Goal: Transaction & Acquisition: Book appointment/travel/reservation

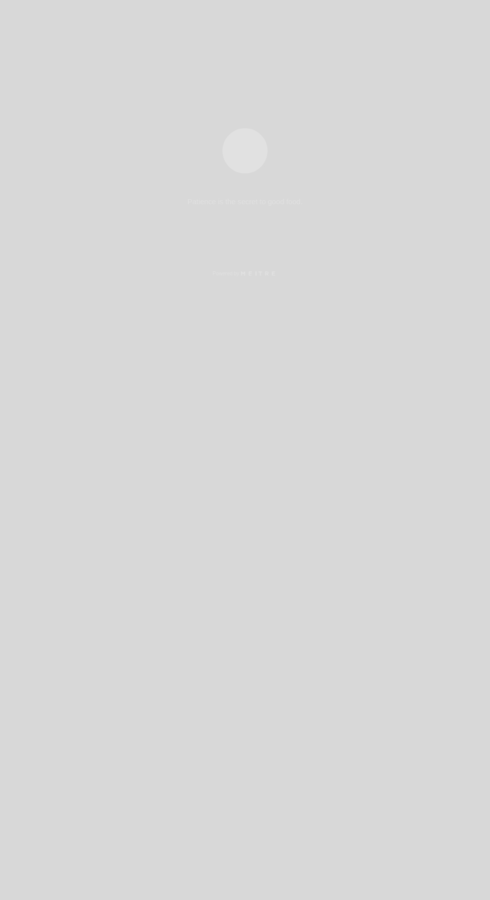
select select "es"
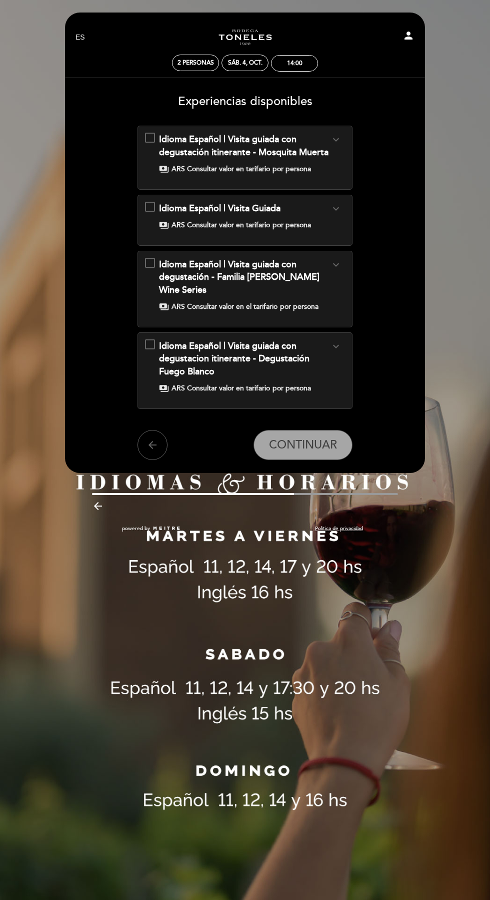
click at [150, 219] on div "Idioma Español | Visita Guiada expand_more Recorrido por la bodega, patrimonio …" at bounding box center [245, 216] width 200 height 28
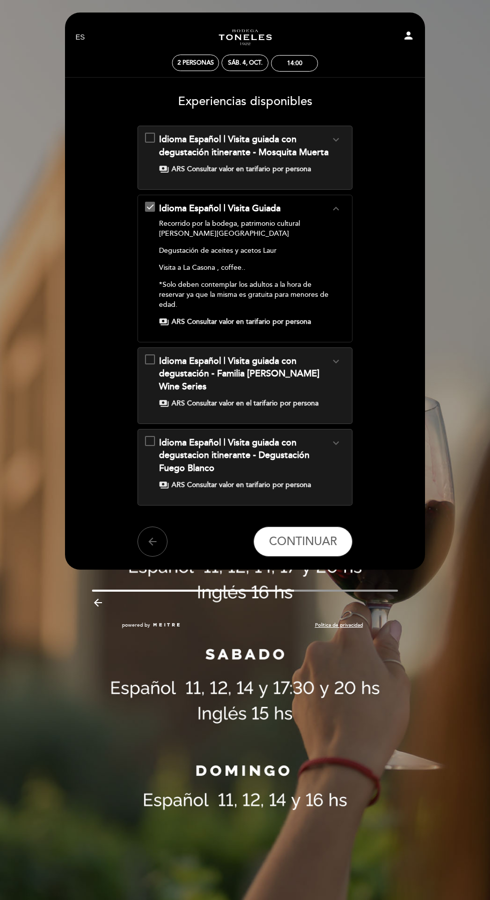
click at [270, 321] on span "ARS Consultar valor en tarifario" at bounding box center [221, 322] width 99 height 10
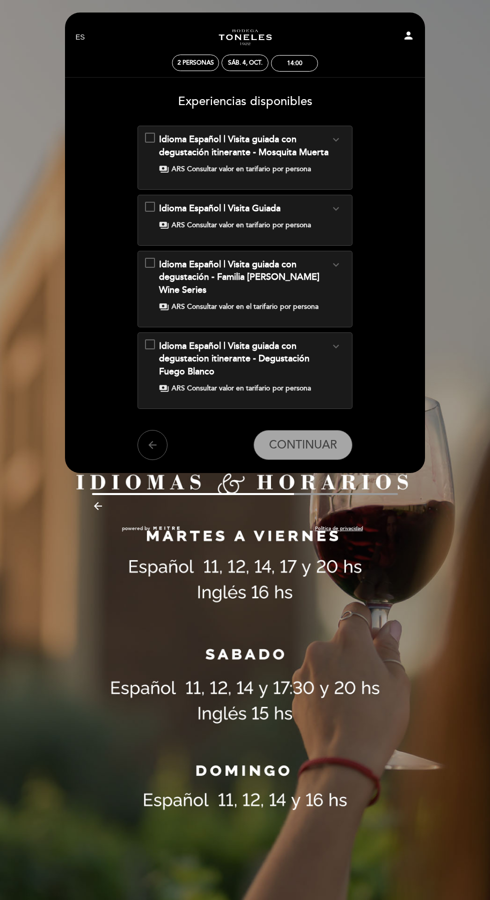
click at [150, 218] on div "Idioma Español | Visita Guiada expand_more Recorrido por la bodega, patrimonio …" at bounding box center [245, 216] width 200 height 28
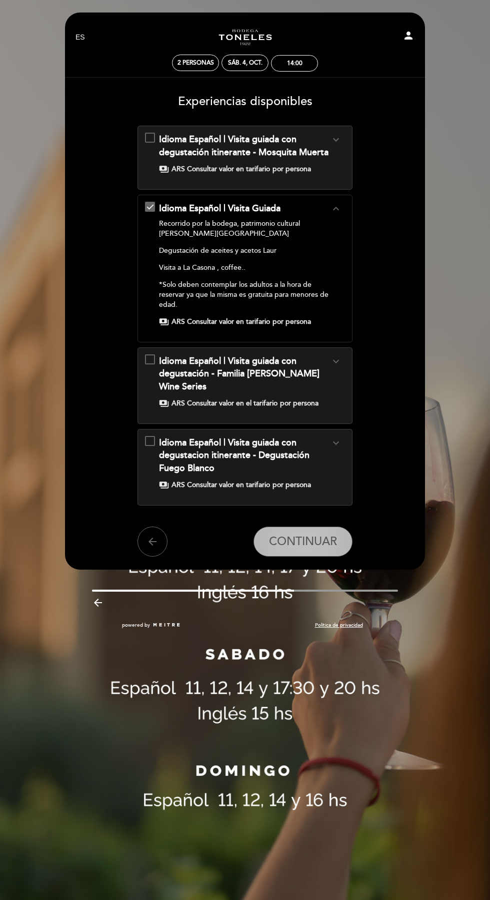
click at [318, 534] on span "CONTINUAR" at bounding box center [303, 541] width 68 height 14
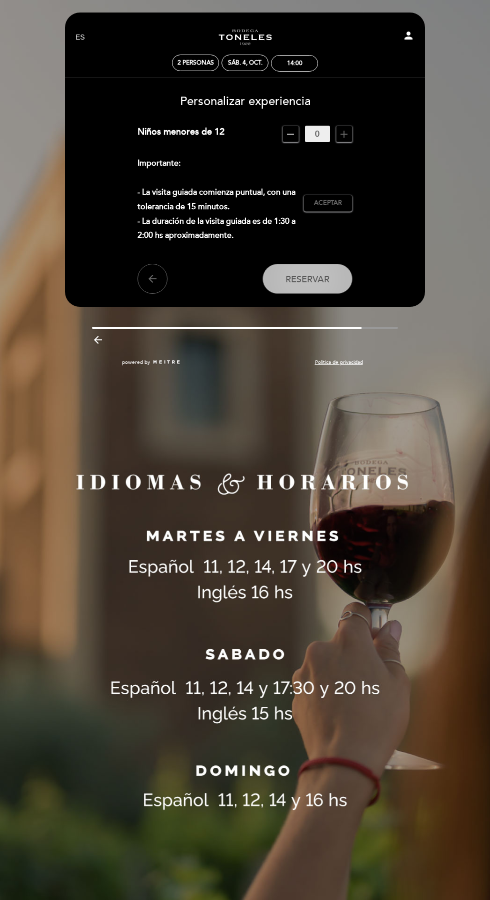
click at [315, 279] on span "Reservar" at bounding box center [308, 278] width 44 height 11
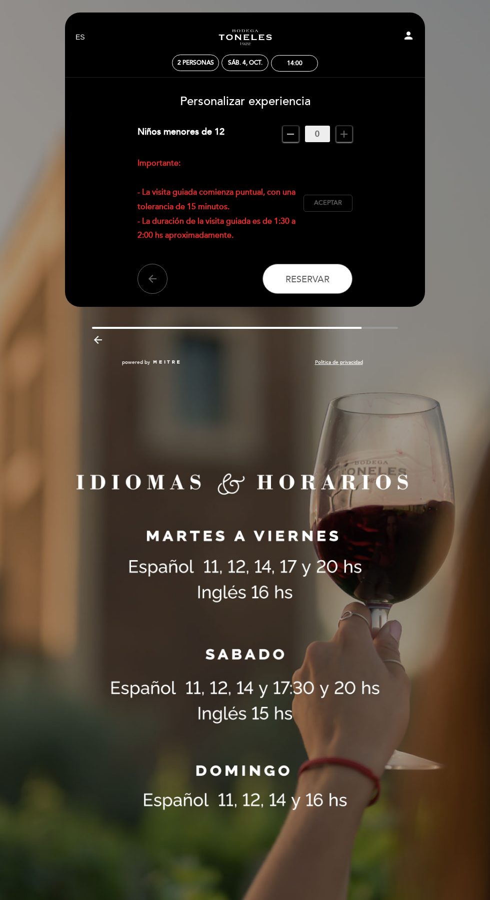
click at [337, 199] on span "Aceptar" at bounding box center [328, 203] width 28 height 9
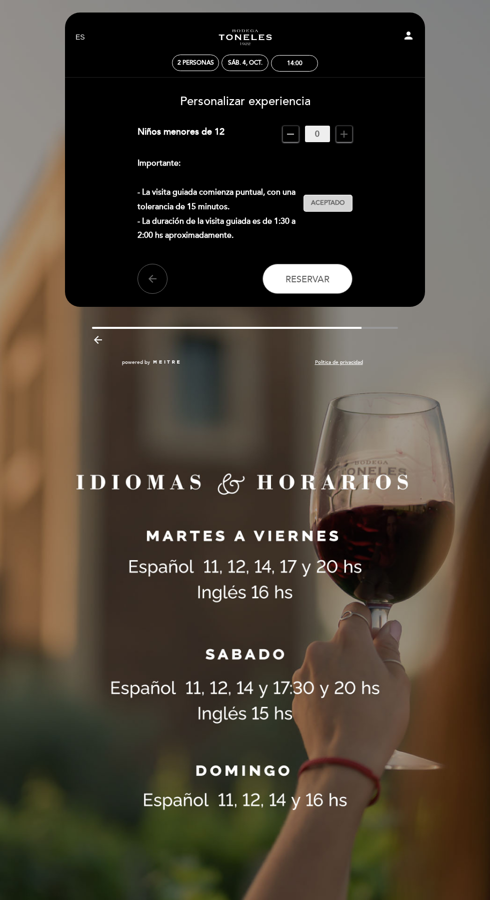
click at [333, 203] on span "Aceptado" at bounding box center [328, 203] width 34 height 9
click at [269, 103] on span "Personalizar experiencia" at bounding box center [245, 101] width 131 height 15
click at [313, 278] on span "Reservar" at bounding box center [308, 278] width 44 height 11
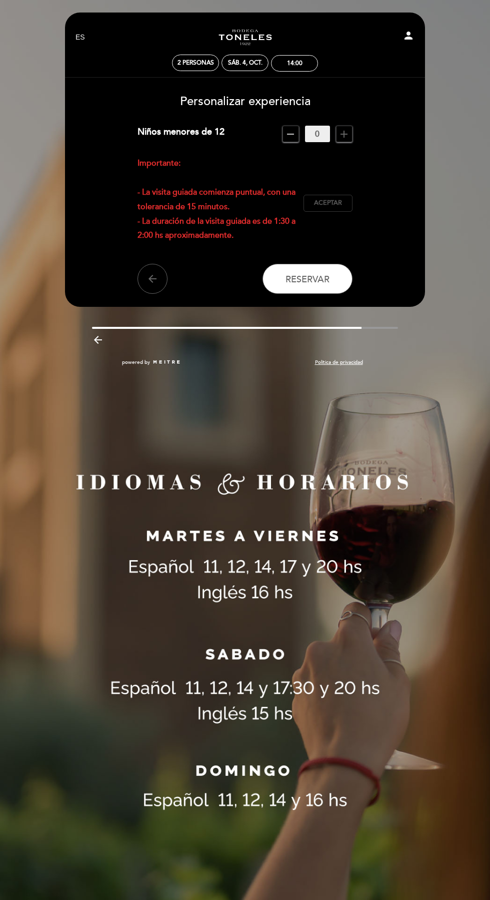
click at [331, 209] on button "Aceptar Aceptado" at bounding box center [328, 203] width 49 height 17
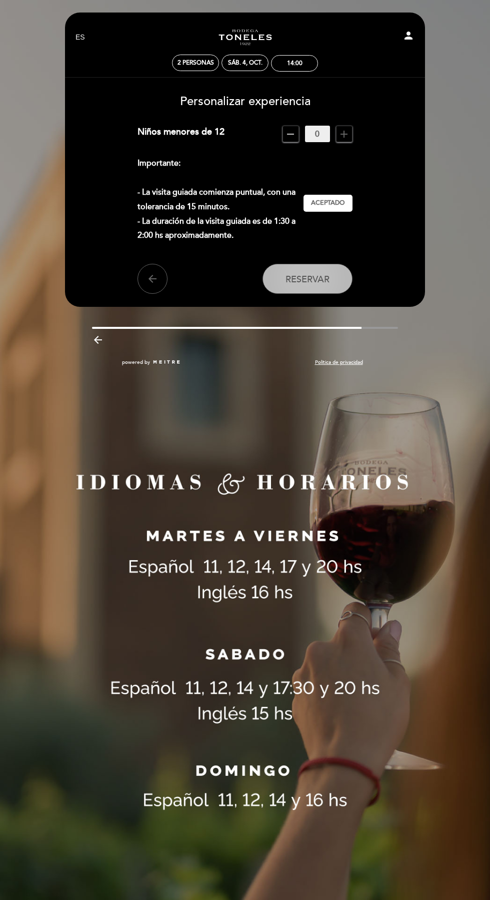
click at [335, 279] on button "Reservar" at bounding box center [308, 279] width 90 height 30
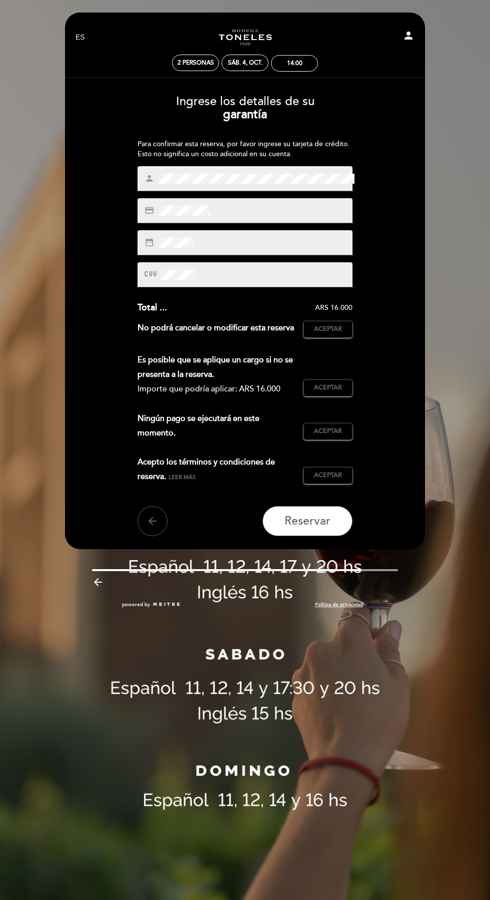
click at [273, 210] on div "credit_card" at bounding box center [245, 210] width 215 height 25
click at [252, 205] on div "credit_card" at bounding box center [245, 210] width 215 height 25
click at [251, 215] on div "credit_card" at bounding box center [245, 210] width 215 height 25
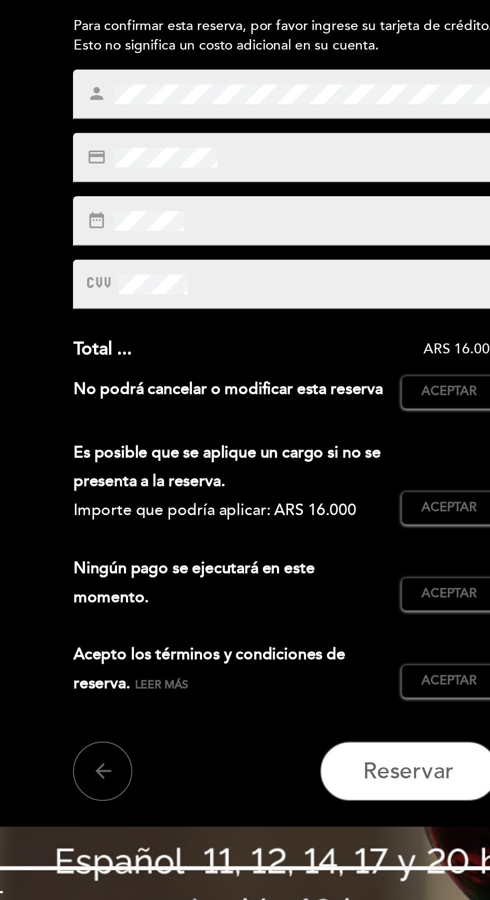
scroll to position [0, 6]
click at [270, 239] on div "date_range" at bounding box center [245, 242] width 215 height 25
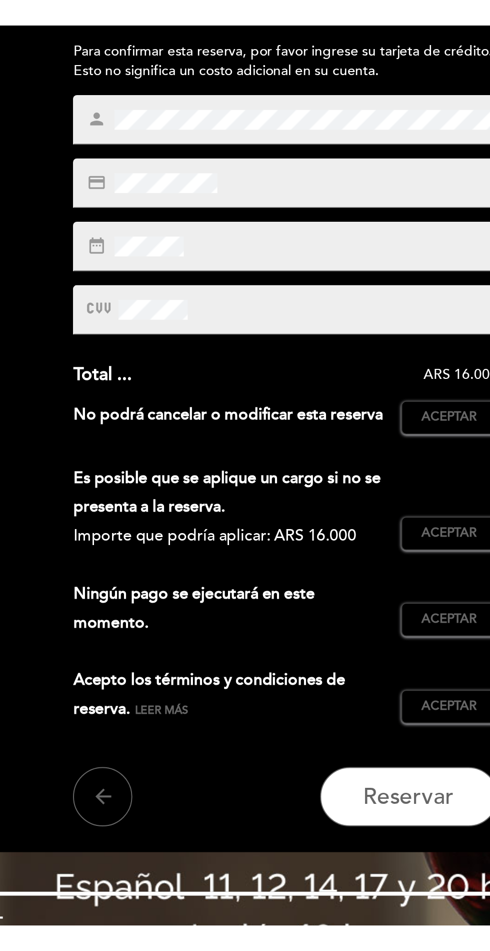
scroll to position [0, 0]
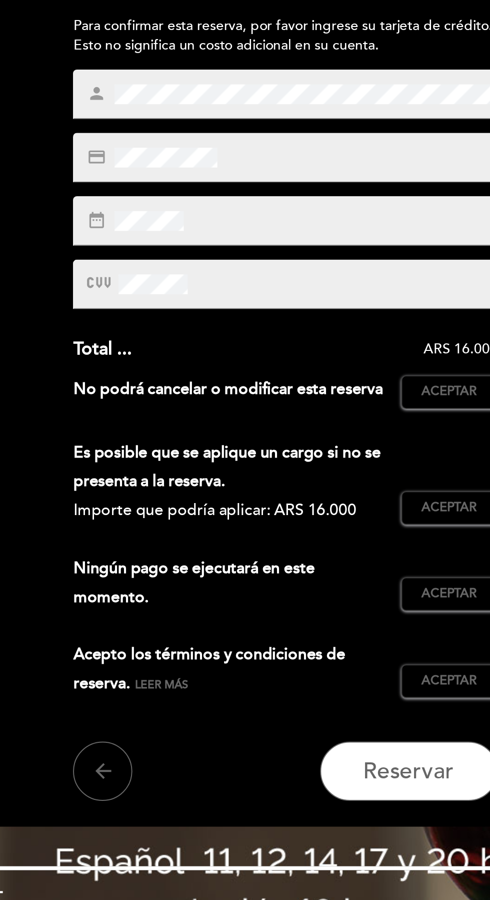
click at [258, 247] on div "date_range" at bounding box center [245, 242] width 215 height 25
click at [210, 245] on div "date_range" at bounding box center [245, 242] width 215 height 25
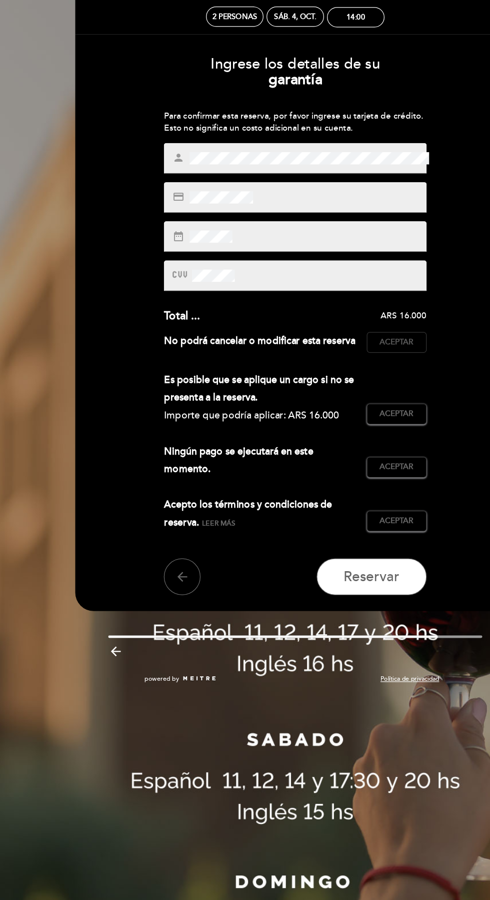
click at [340, 336] on button "Aceptar Aceptado" at bounding box center [328, 329] width 49 height 17
click at [325, 388] on span "Aceptar" at bounding box center [328, 387] width 28 height 9
click at [321, 433] on span "Aceptar" at bounding box center [328, 431] width 28 height 9
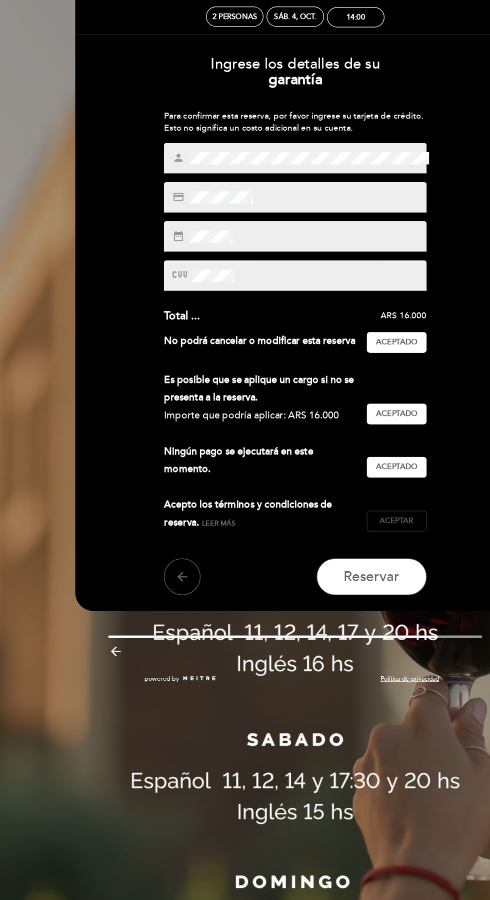
click at [325, 473] on span "Aceptar" at bounding box center [328, 475] width 28 height 9
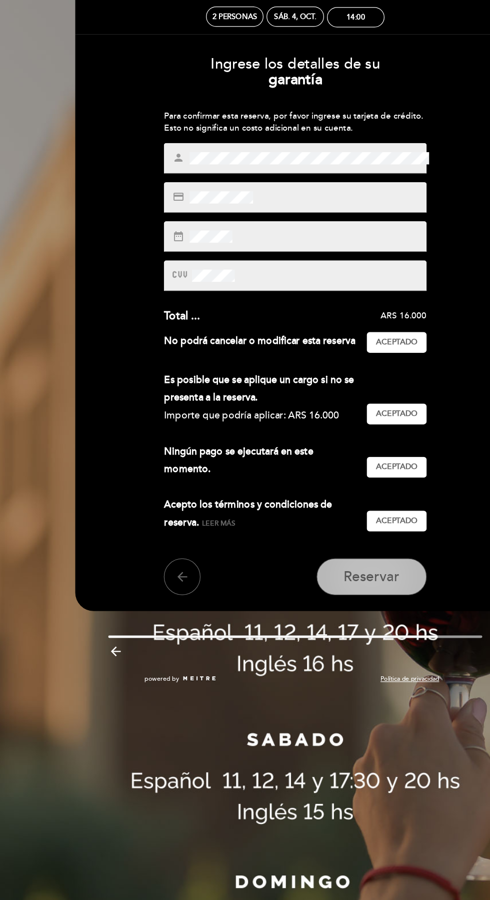
click at [305, 520] on span "Reservar" at bounding box center [308, 521] width 46 height 14
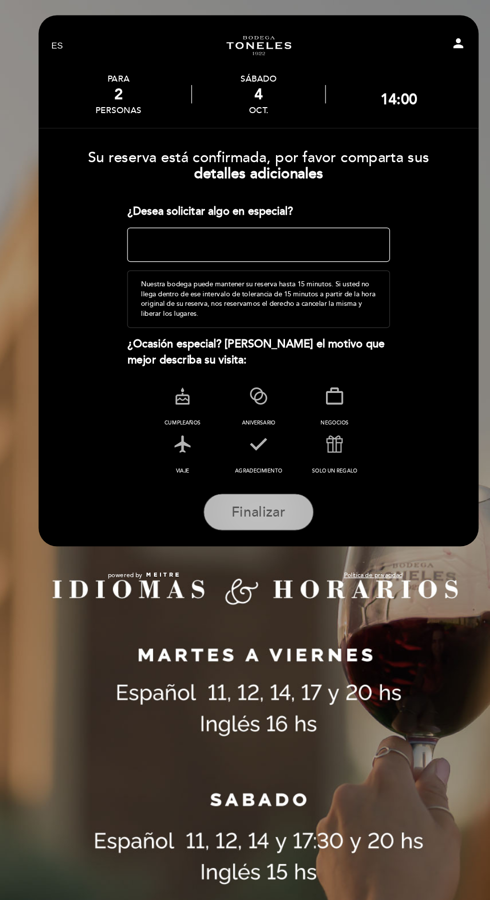
click at [250, 422] on span "Finalizar" at bounding box center [245, 419] width 44 height 14
